Goal: Transaction & Acquisition: Purchase product/service

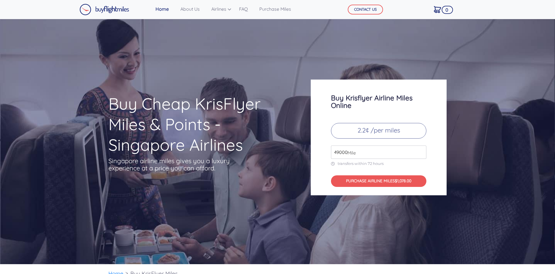
click at [361, 132] on p "2.2¢ /per miles" at bounding box center [378, 131] width 95 height 16
click at [361, 150] on input "49000" at bounding box center [378, 151] width 95 height 13
click at [372, 131] on p "2.2¢ /per miles" at bounding box center [378, 131] width 95 height 16
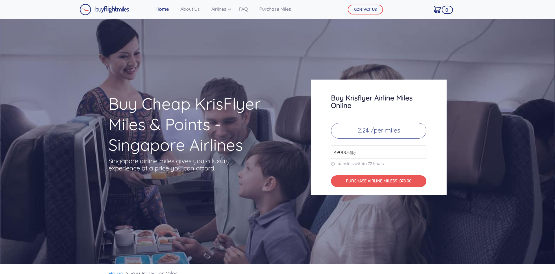
click at [365, 152] on input "49000" at bounding box center [378, 151] width 95 height 13
drag, startPoint x: 380, startPoint y: 152, endPoint x: 286, endPoint y: 152, distance: 93.7
click at [331, 152] on input "49000" at bounding box center [378, 151] width 95 height 13
type input "1"
click at [391, 180] on button "PURCHASE AIRLINE MILES $3388.00" at bounding box center [378, 181] width 95 height 12
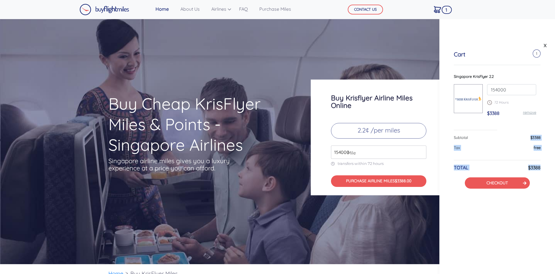
drag, startPoint x: 524, startPoint y: 139, endPoint x: 542, endPoint y: 169, distance: 35.6
click at [543, 166] on div "Cart 1 Singapore KrisFlyer 2.2 154000 72 Hours $3388 remove Subtotal $3388 Tax …" at bounding box center [498, 119] width 116 height 167
click at [535, 240] on div "X Cart 1 Singapore KrisFlyer 2.2 154000 72 Hours $3388 remove Subtotal $3388 Ta…" at bounding box center [498, 146] width 116 height 255
drag, startPoint x: 546, startPoint y: 167, endPoint x: 453, endPoint y: 137, distance: 97.4
click at [453, 137] on div "Cart 1 Singapore KrisFlyer 2.2 154000 72 Hours $3388 remove Subtotal $3388 Tax …" at bounding box center [498, 119] width 116 height 167
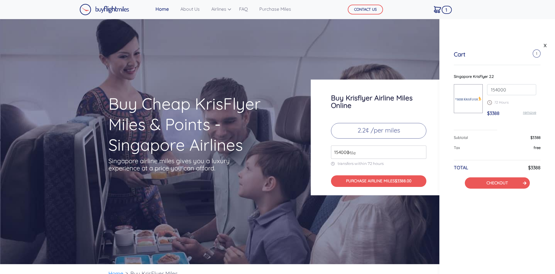
click at [473, 212] on div "X Cart 1 Singapore KrisFlyer 2.2 154000 72 Hours $3388 remove Subtotal $3388 Ta…" at bounding box center [498, 146] width 116 height 255
drag, startPoint x: 521, startPoint y: 137, endPoint x: 546, endPoint y: 139, distance: 24.9
click at [546, 139] on div "Cart 1 Singapore KrisFlyer 2.2 154000 72 Hours $3388 remove Subtotal $3388 Tax …" at bounding box center [498, 119] width 116 height 167
click at [364, 154] on input "154000" at bounding box center [378, 151] width 95 height 13
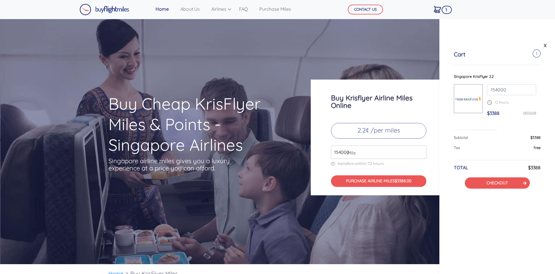
click at [364, 154] on input "154000" at bounding box center [378, 151] width 95 height 13
type input "130500"
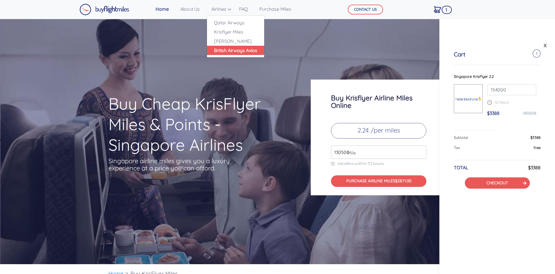
click at [236, 52] on link "British Airways Avios" at bounding box center [235, 50] width 57 height 9
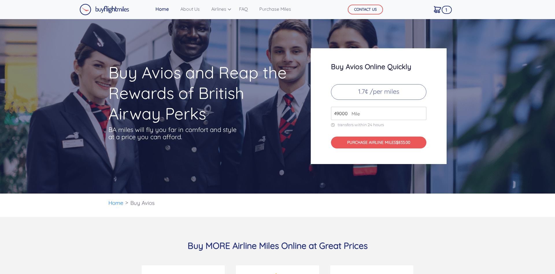
drag, startPoint x: 346, startPoint y: 116, endPoint x: 313, endPoint y: 113, distance: 33.7
click at [331, 113] on input "49000" at bounding box center [378, 113] width 95 height 13
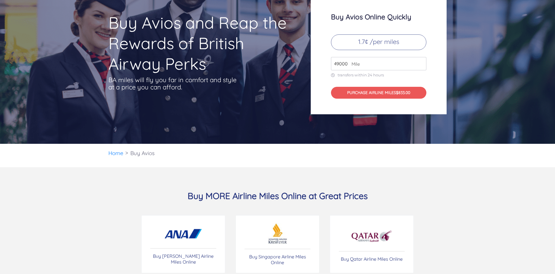
scroll to position [88, 0]
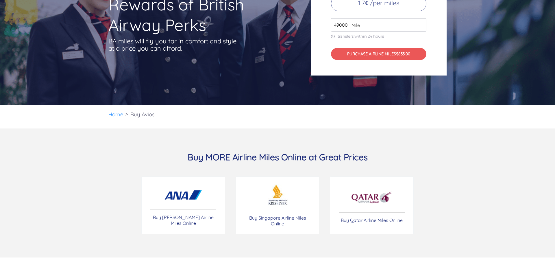
click at [343, 153] on h3 "Buy MORE Airline Miles Online at Great Prices" at bounding box center [277, 157] width 338 height 11
click at [399, 154] on h3 "Buy MORE Airline Miles Online at Great Prices" at bounding box center [277, 157] width 338 height 11
click at [274, 218] on p "Buy Singapore Airline Miles Online" at bounding box center [278, 221] width 66 height 12
